Goal: Check status: Check status

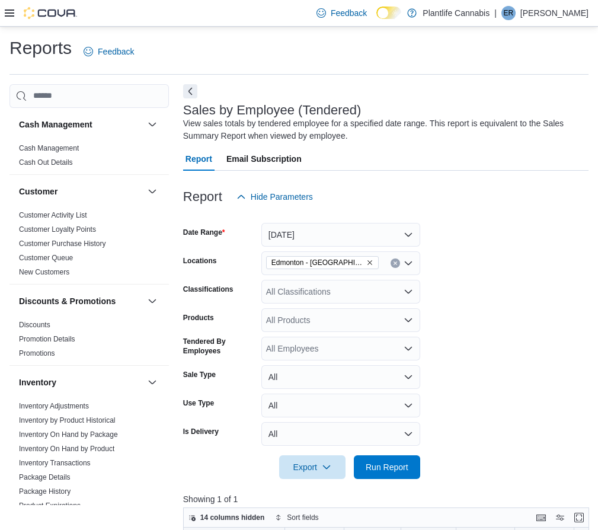
scroll to position [411, 0]
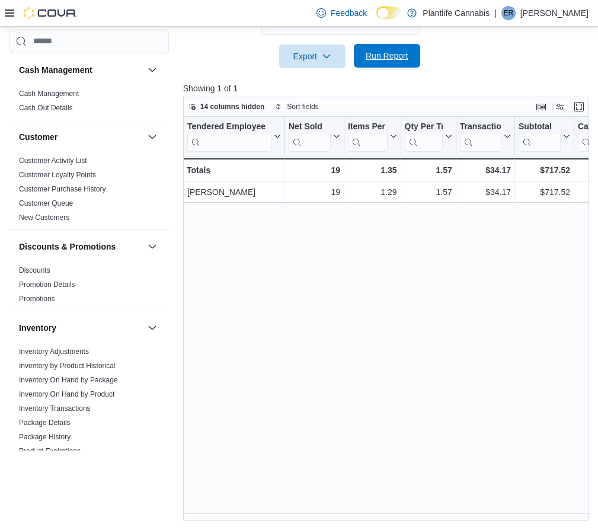
click at [403, 52] on span "Run Report" at bounding box center [387, 56] width 43 height 12
click at [404, 55] on span "Run Report" at bounding box center [387, 56] width 43 height 12
drag, startPoint x: 398, startPoint y: 520, endPoint x: 504, endPoint y: 518, distance: 106.2
click at [504, 518] on div "Tendered Employee Click to view column header actions Net Sold Click to view co…" at bounding box center [388, 319] width 410 height 404
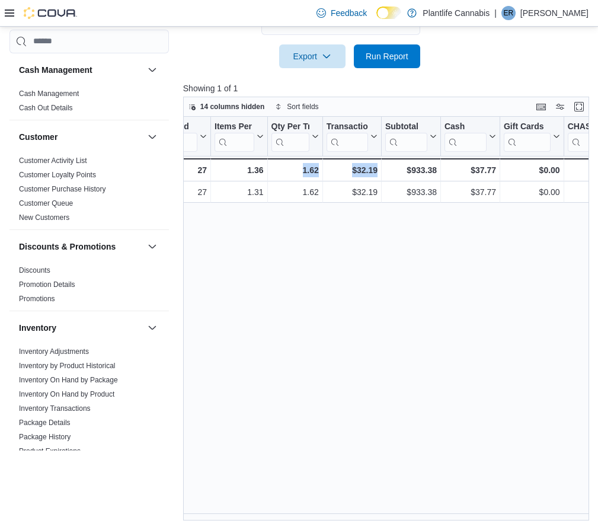
scroll to position [0, 0]
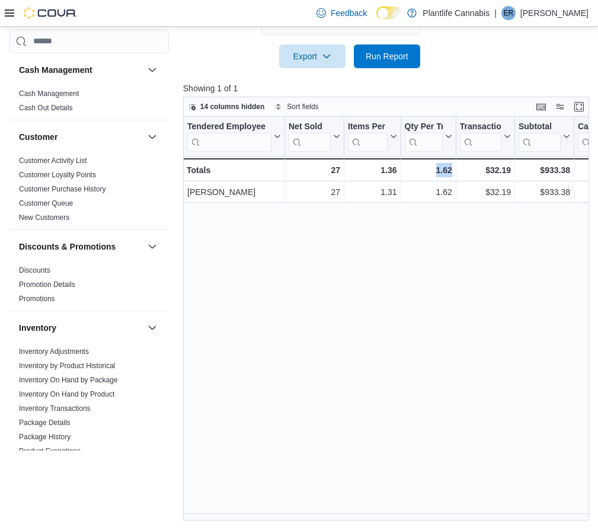
drag, startPoint x: 398, startPoint y: 521, endPoint x: 406, endPoint y: 518, distance: 8.3
click at [406, 518] on div "Reports Feedback Cash Management Cash Management Cash Out Details Customer Cust…" at bounding box center [299, 73] width 598 height 914
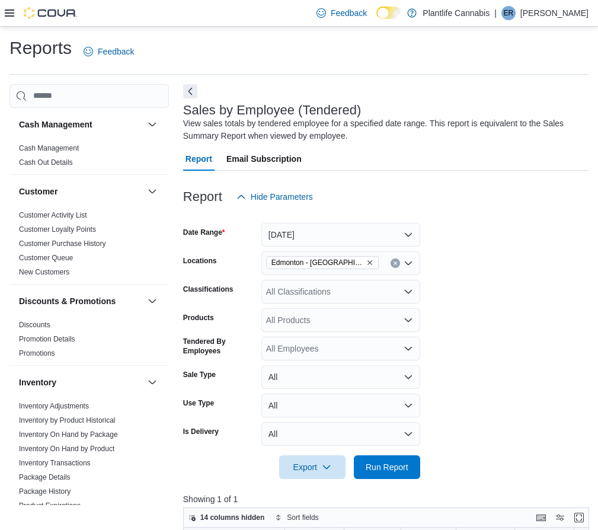
scroll to position [24, 0]
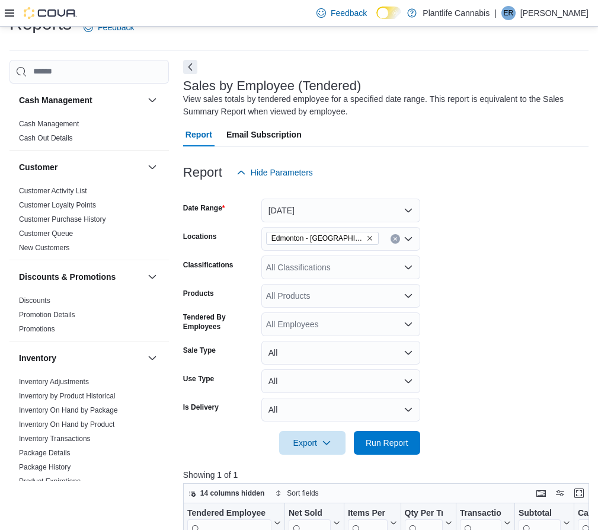
click at [357, 268] on div "All Classifications" at bounding box center [341, 268] width 159 height 24
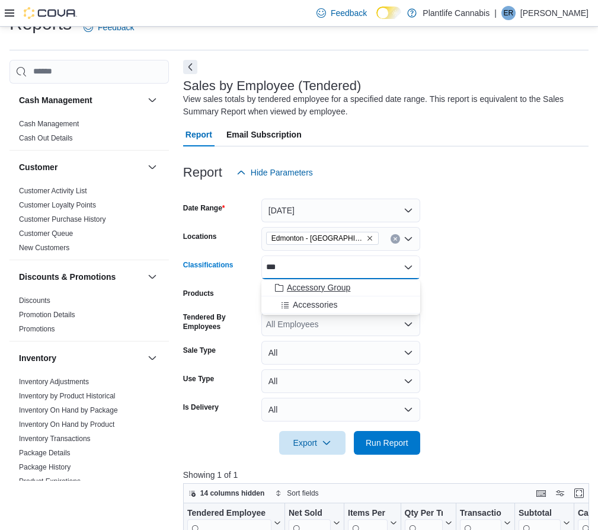
type input "***"
click at [321, 291] on span "Accessory Group" at bounding box center [318, 288] width 63 height 12
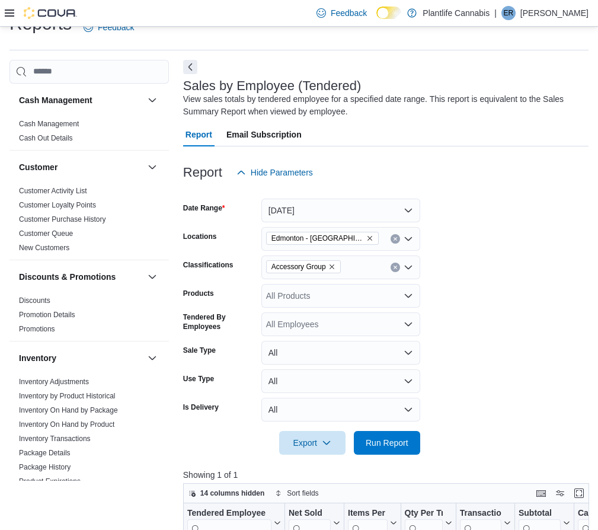
click at [492, 392] on form "Date Range [DATE] Locations [GEOGRAPHIC_DATA] - [GEOGRAPHIC_DATA] South Classif…" at bounding box center [386, 319] width 406 height 270
click at [390, 435] on span "Run Report" at bounding box center [387, 443] width 52 height 24
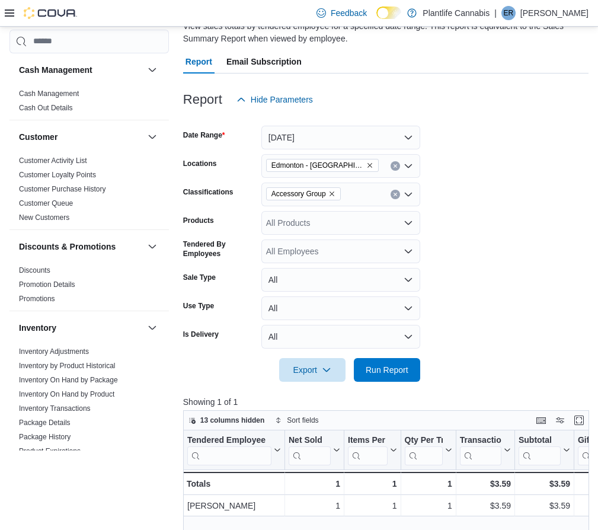
scroll to position [104, 0]
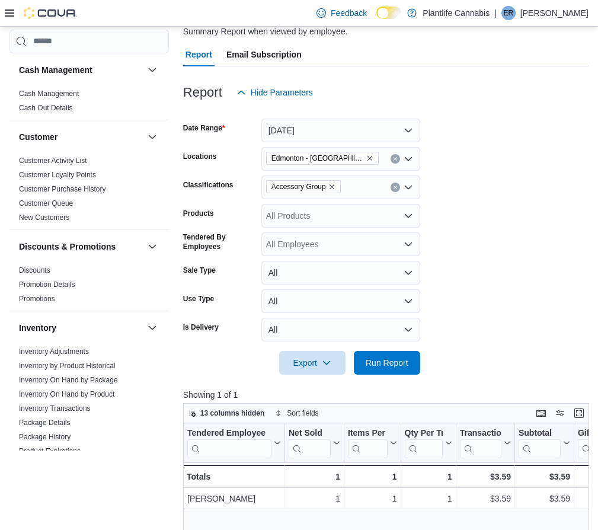
click at [396, 187] on icon "Clear input" at bounding box center [395, 187] width 3 height 3
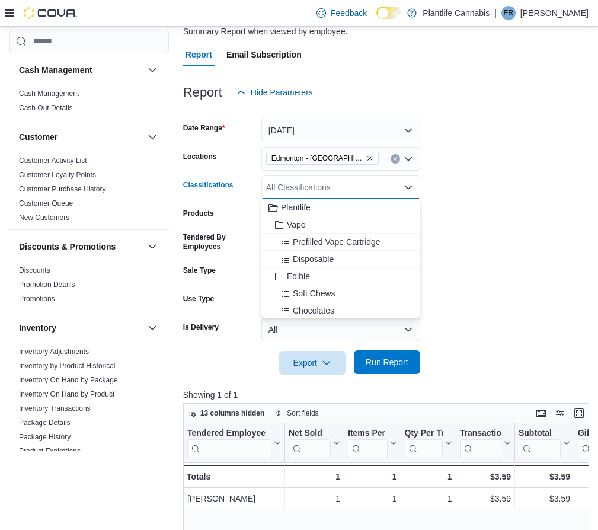
click at [397, 361] on span "Run Report" at bounding box center [387, 362] width 43 height 12
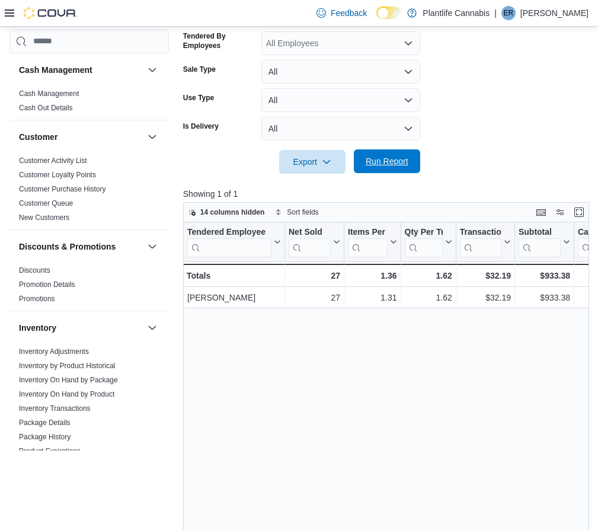
scroll to position [329, 0]
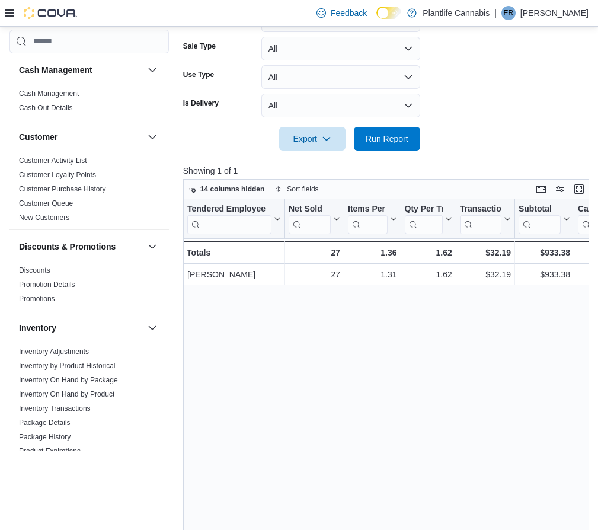
click at [426, 352] on div "Tendered Employee Click to view column header actions Net Sold Click to view co…" at bounding box center [388, 401] width 410 height 404
